Goal: Task Accomplishment & Management: Manage account settings

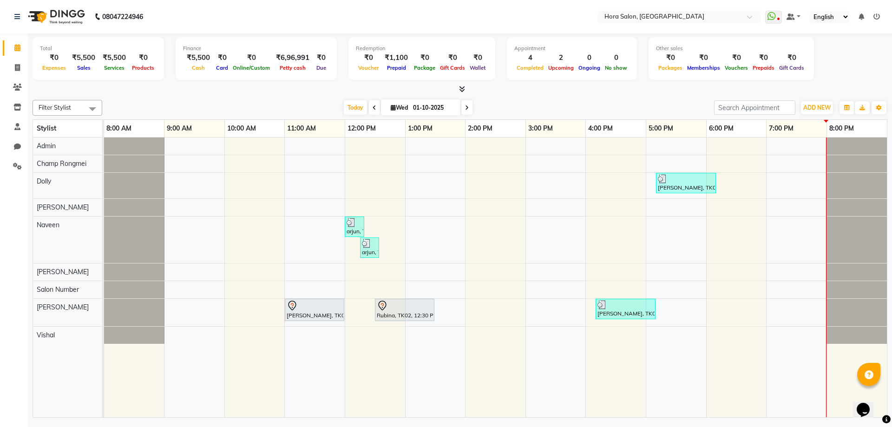
click at [418, 276] on div "[PERSON_NAME], TK04, 05:10 PM-06:10 PM, SYS PROFESSIONAL - Short hair arjun, TK…" at bounding box center [495, 277] width 783 height 280
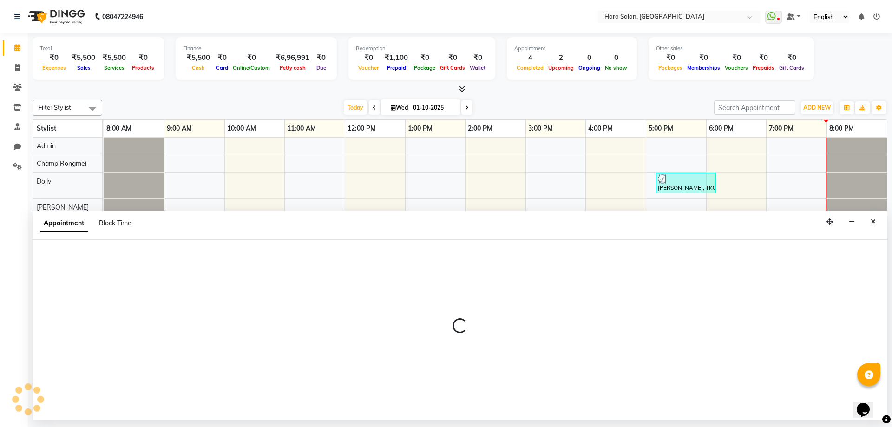
select select "76432"
select select "780"
select select "tentative"
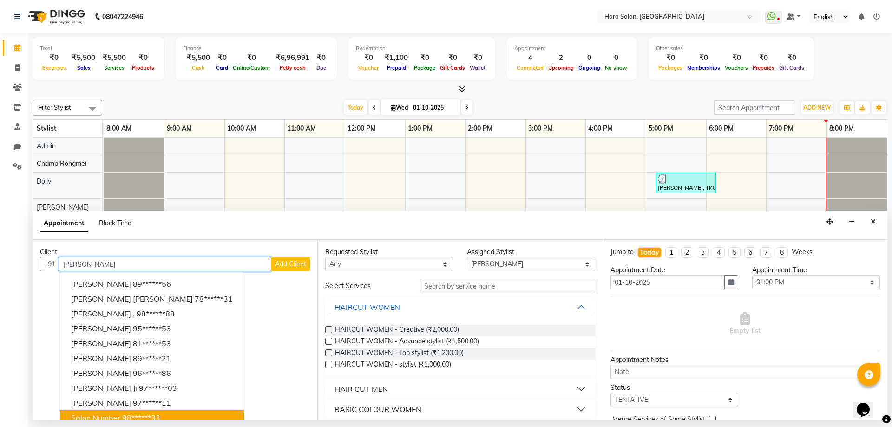
click at [119, 411] on button "Salon Number 98******33" at bounding box center [152, 417] width 184 height 15
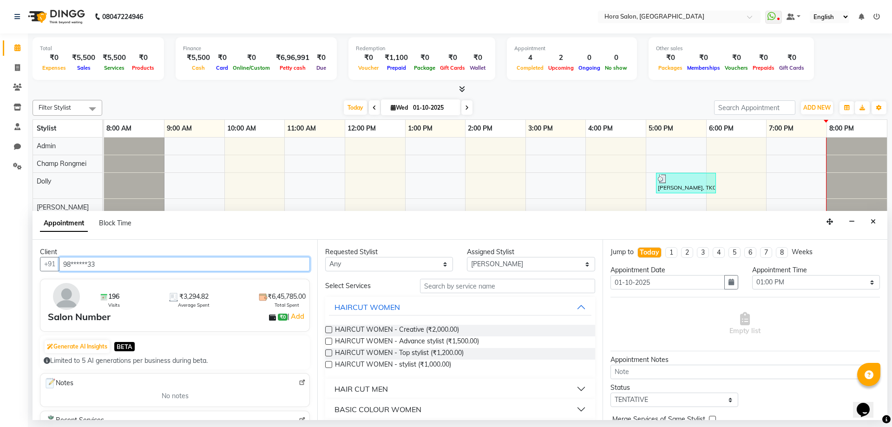
type input "98******33"
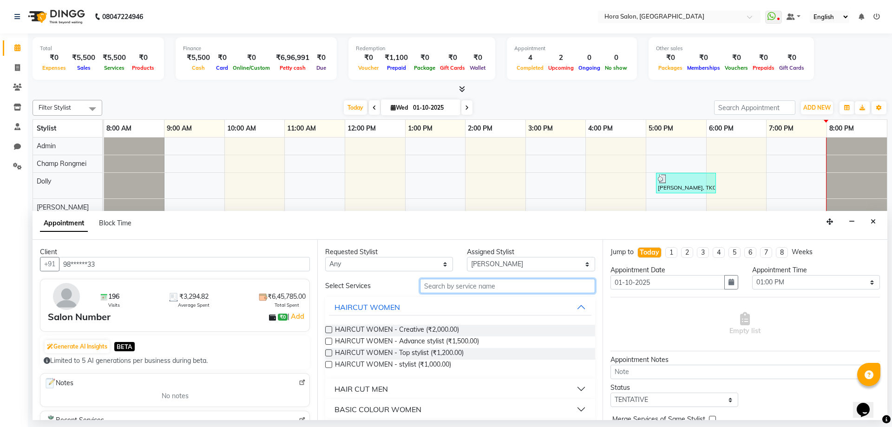
click at [452, 286] on input "text" at bounding box center [507, 286] width 175 height 14
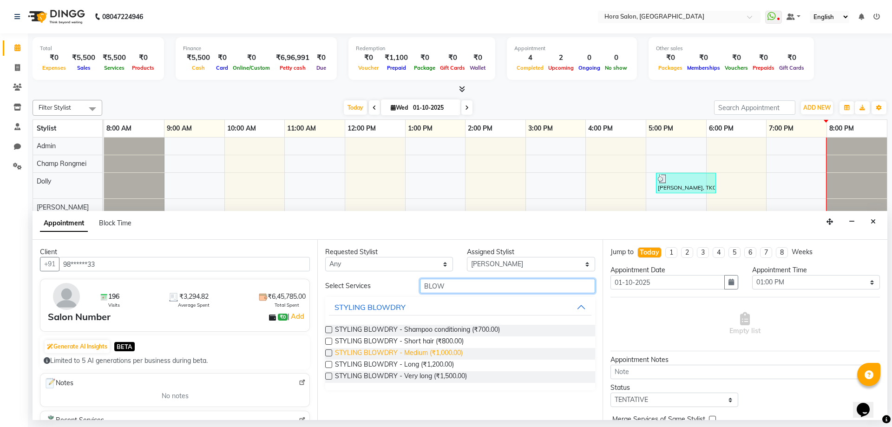
type input "BLOW"
click at [386, 350] on span "STYLING BLOWDRY - Medium (₹1,000.00)" at bounding box center [399, 354] width 128 height 12
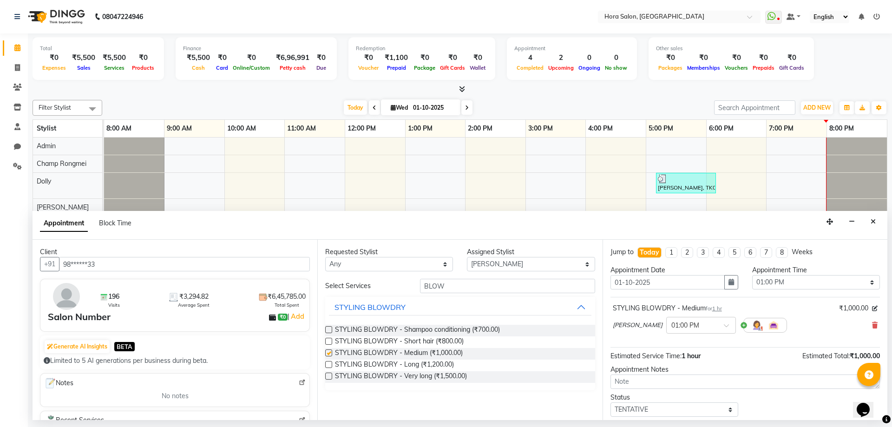
checkbox input "false"
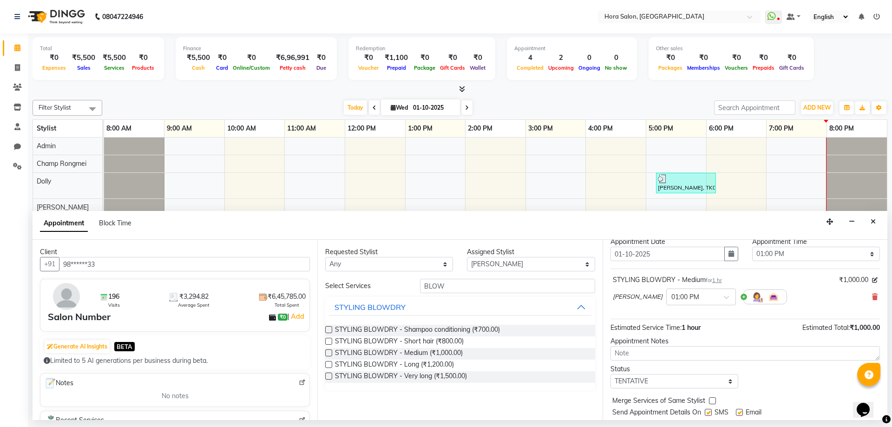
scroll to position [55, 0]
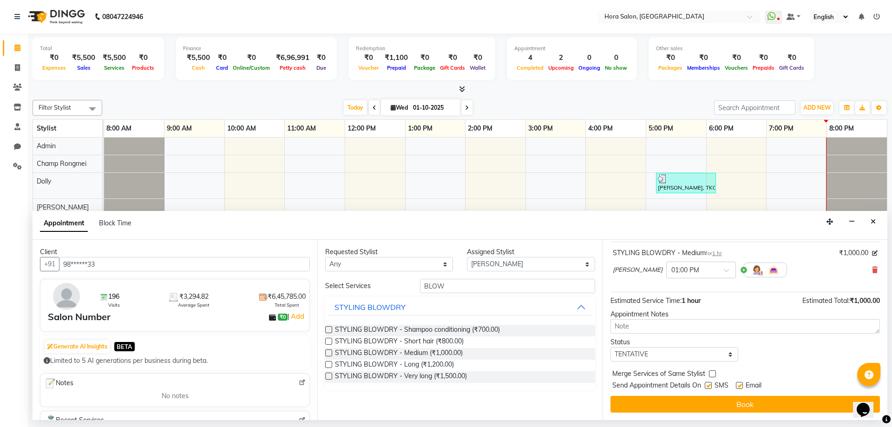
click at [742, 384] on label at bounding box center [739, 385] width 7 height 7
click at [742, 384] on input "checkbox" at bounding box center [739, 386] width 6 height 6
checkbox input "false"
click at [707, 384] on label at bounding box center [708, 385] width 7 height 7
click at [707, 384] on input "checkbox" at bounding box center [708, 386] width 6 height 6
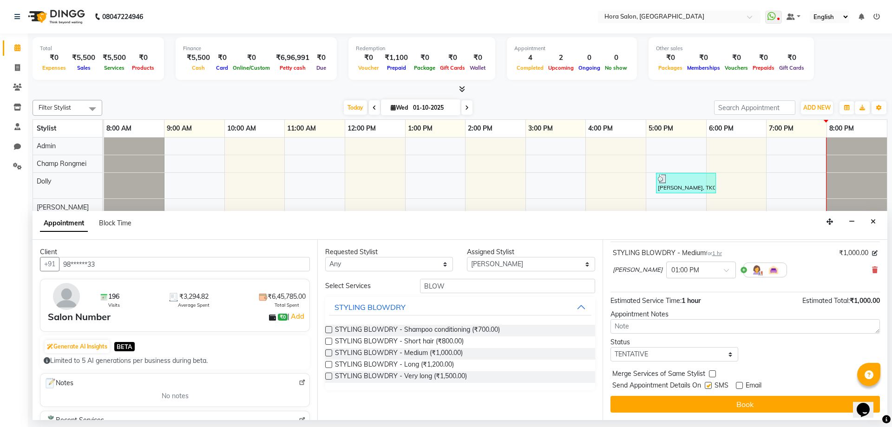
checkbox input "false"
click at [716, 399] on button "Book" at bounding box center [744, 404] width 269 height 17
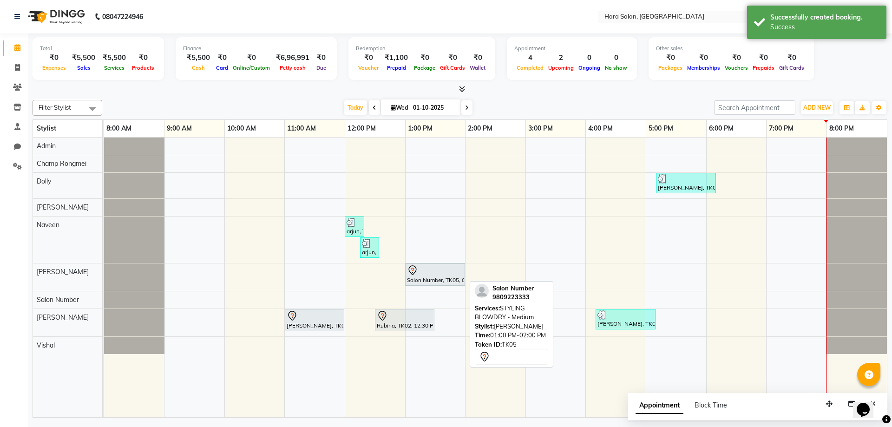
click at [425, 278] on div "Salon Number, TK05, 01:00 PM-02:00 PM, STYLING BLOWDRY - Medium" at bounding box center [435, 275] width 58 height 20
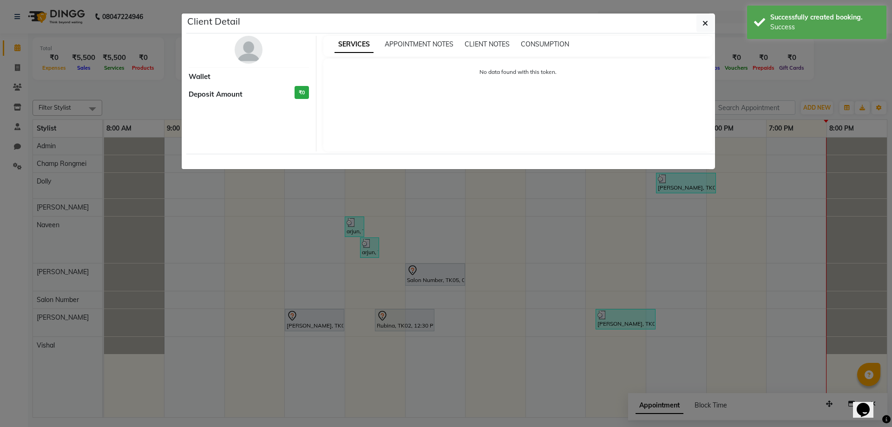
select select "7"
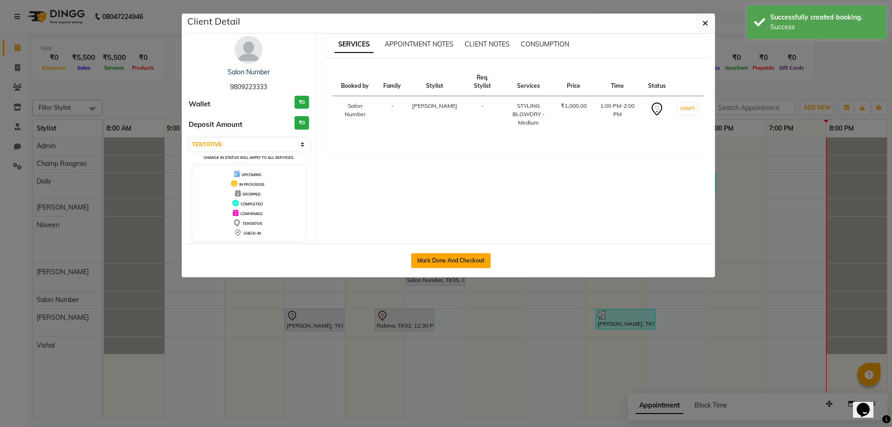
click at [454, 253] on button "Mark Done And Checkout" at bounding box center [450, 260] width 79 height 15
select select "8101"
select select "service"
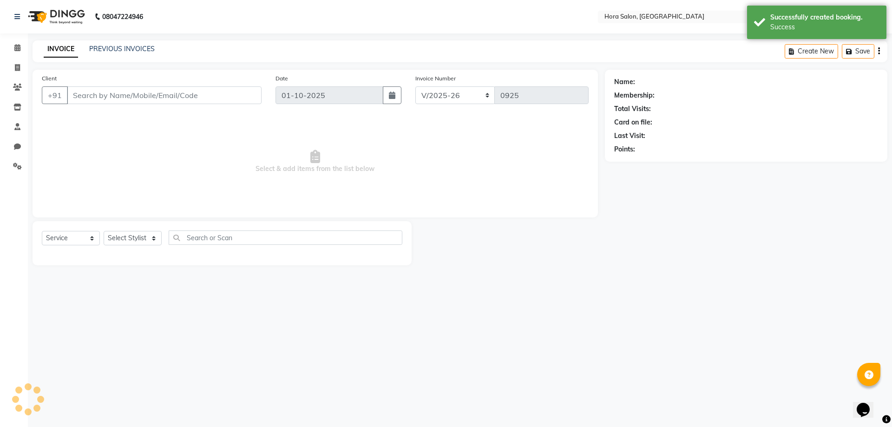
type input "98******33"
select select "76432"
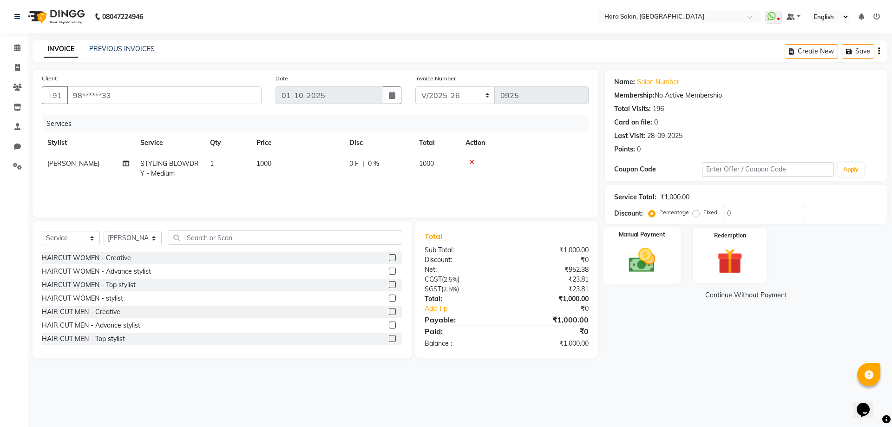
click at [643, 276] on div "Manual Payment" at bounding box center [641, 255] width 77 height 57
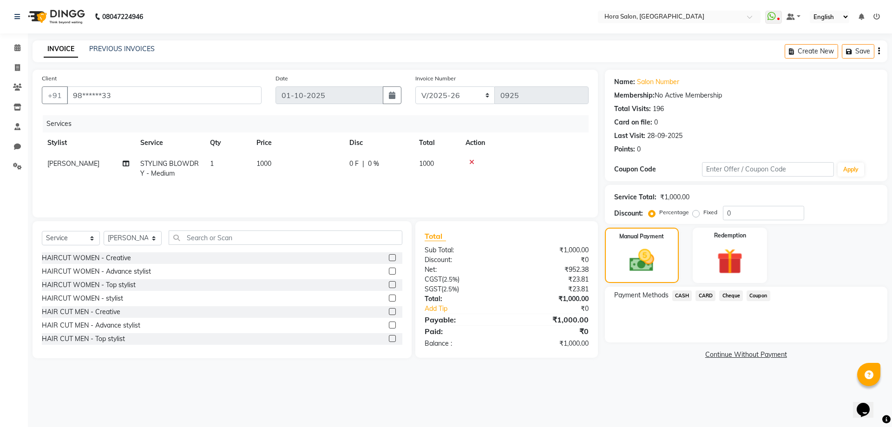
click at [729, 295] on span "Cheque" at bounding box center [731, 295] width 24 height 11
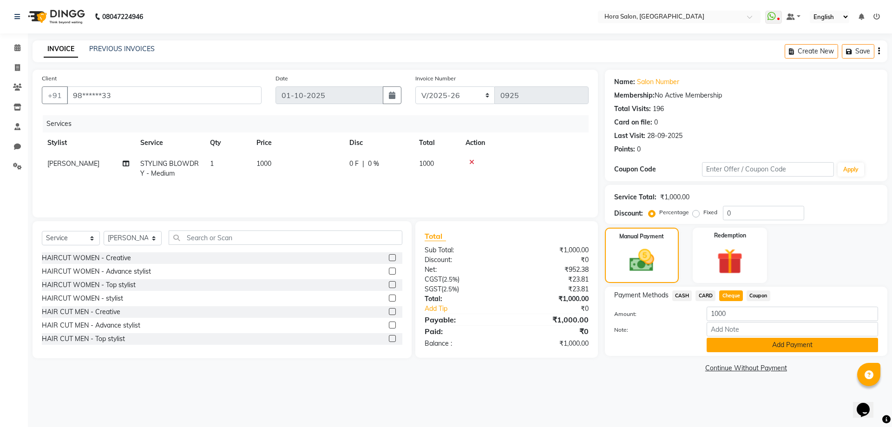
click at [764, 346] on button "Add Payment" at bounding box center [791, 345] width 171 height 14
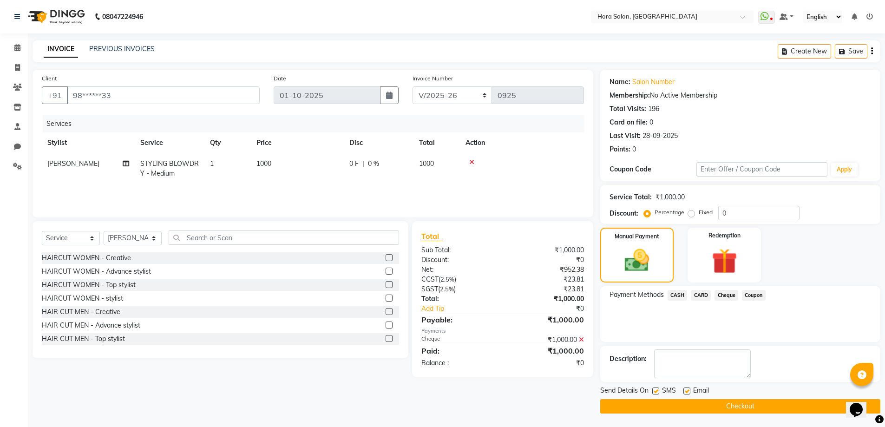
click at [688, 392] on label at bounding box center [686, 390] width 7 height 7
click at [688, 392] on input "checkbox" at bounding box center [686, 391] width 6 height 6
checkbox input "false"
click at [657, 391] on label at bounding box center [655, 390] width 7 height 7
click at [657, 391] on input "checkbox" at bounding box center [655, 391] width 6 height 6
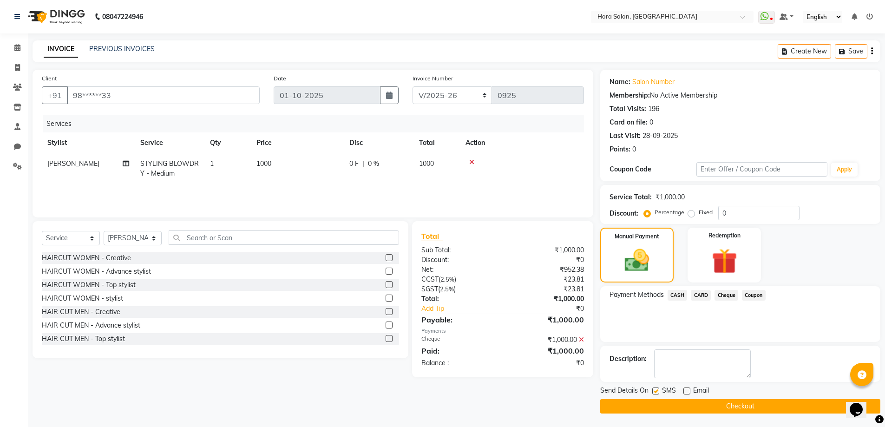
checkbox input "false"
click at [684, 410] on button "Checkout" at bounding box center [740, 406] width 280 height 14
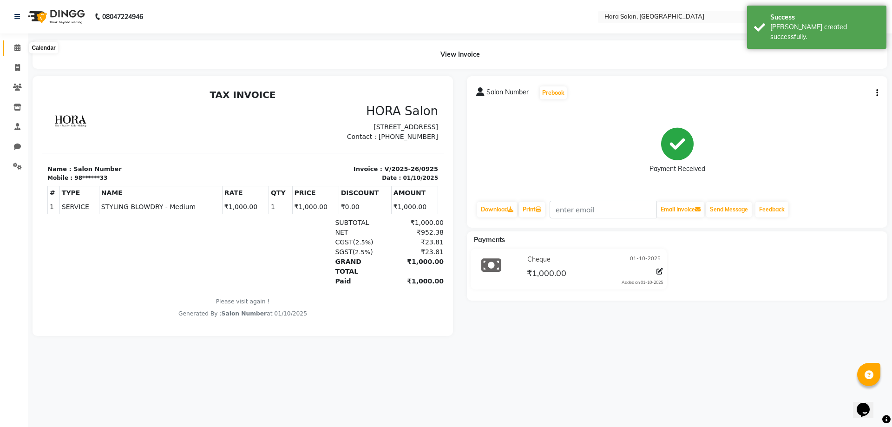
click at [20, 46] on icon at bounding box center [17, 47] width 6 height 7
